Goal: Submit feedback/report problem

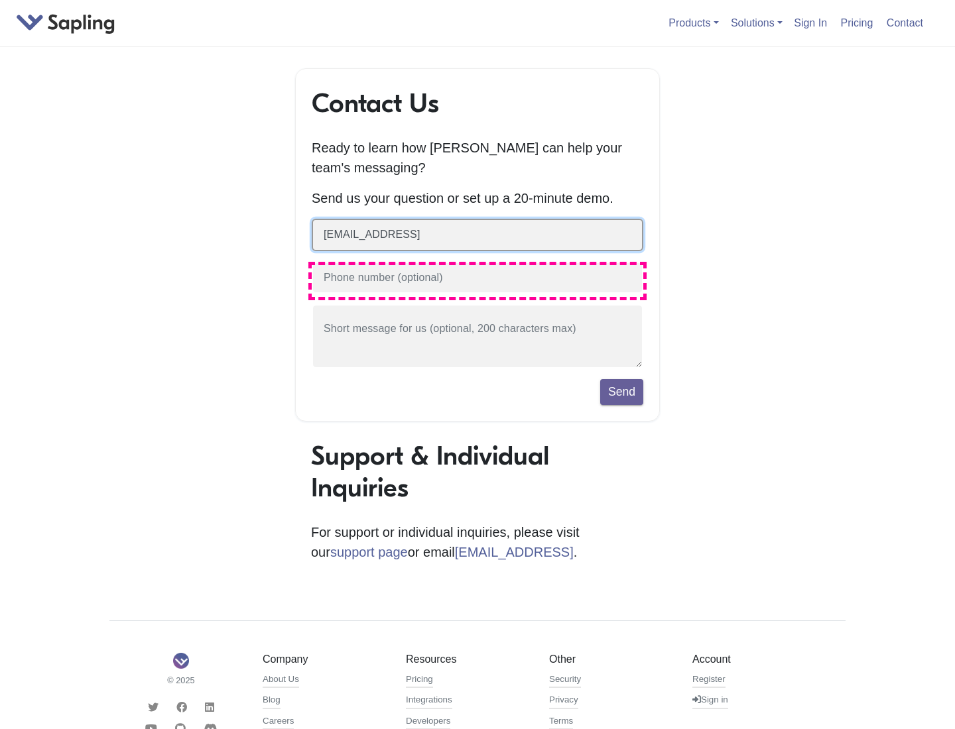
type input "[EMAIL_ADDRESS]"
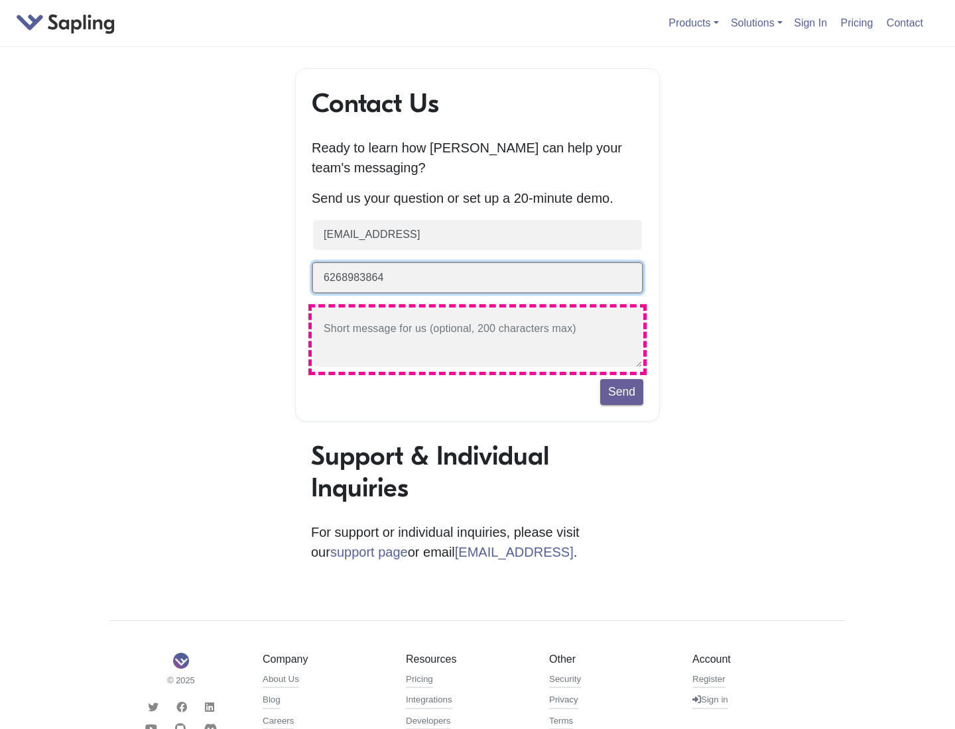
type input "6268983864"
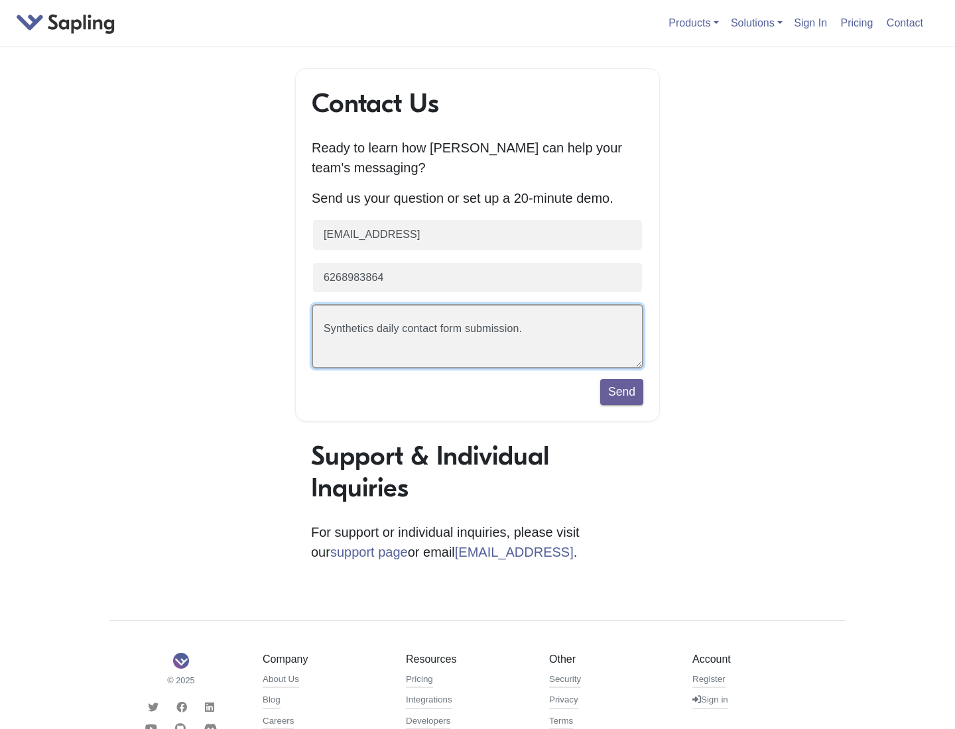
scroll to position [31, 0]
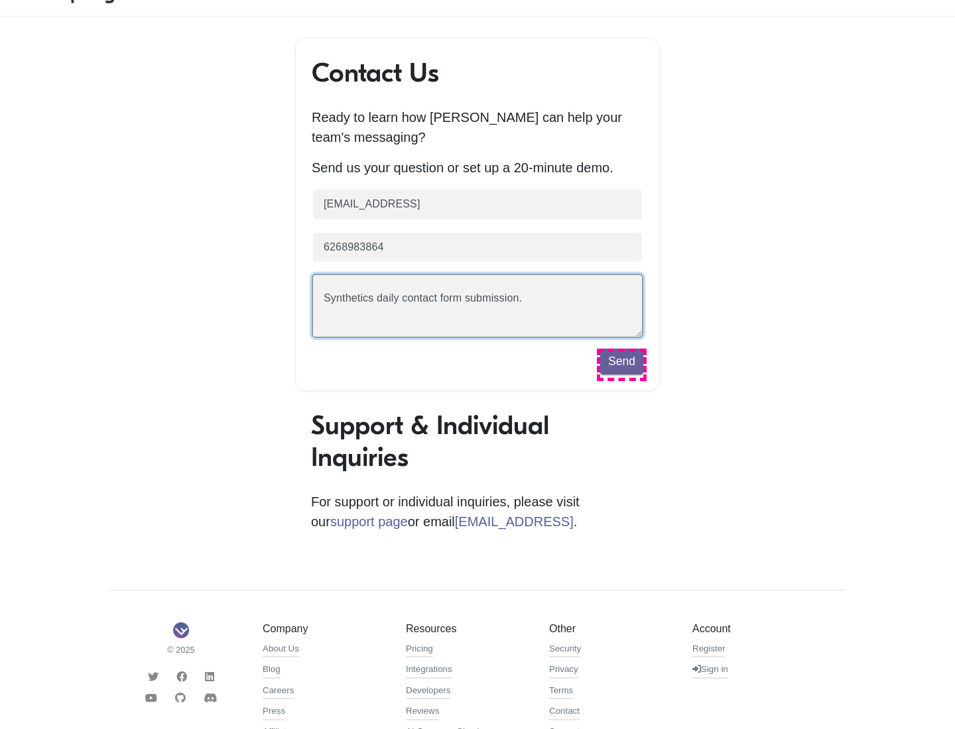
type textarea "Synthetics daily contact form submission."
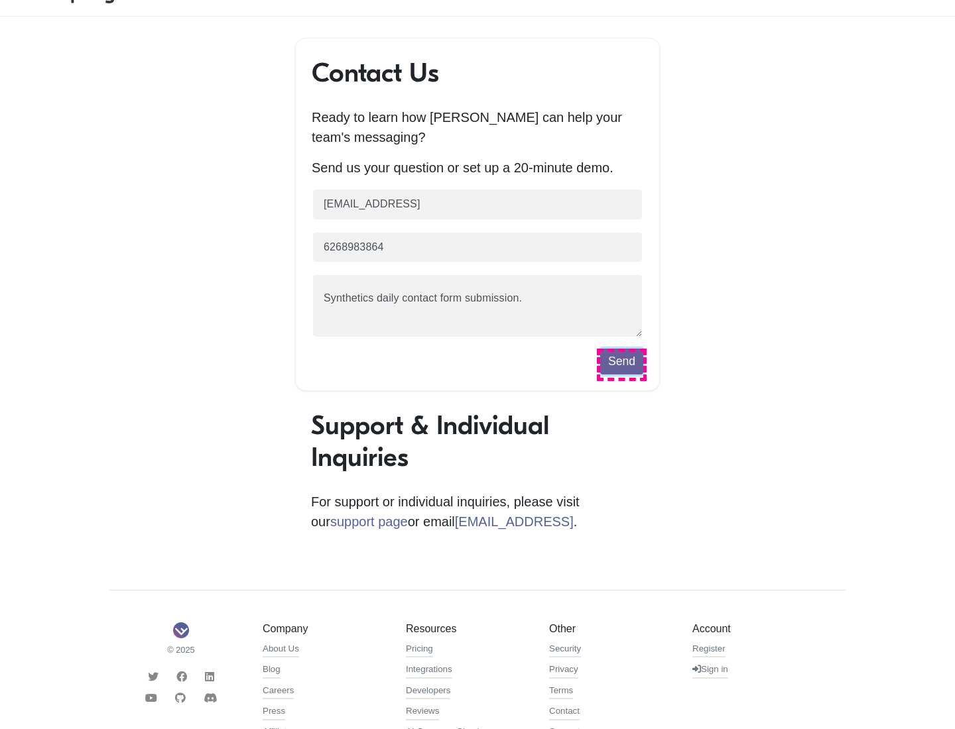
click at [621, 365] on button "Send" at bounding box center [621, 361] width 43 height 25
